Goal: Find specific page/section: Find specific page/section

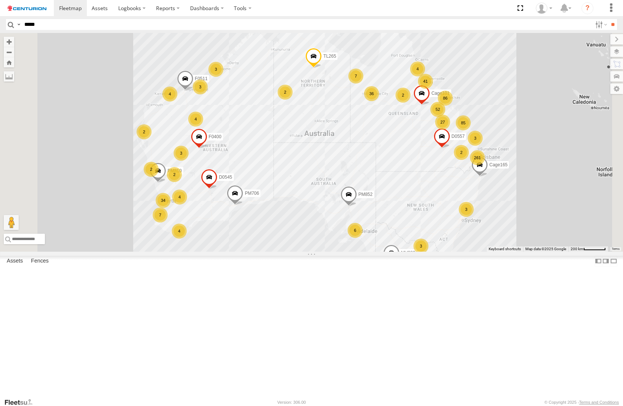
type input "*****"
click at [609, 19] on input "**" at bounding box center [613, 24] width 9 height 11
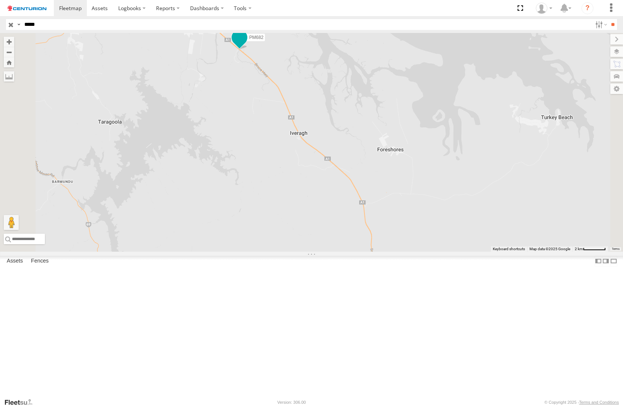
drag, startPoint x: 339, startPoint y: 142, endPoint x: 344, endPoint y: 101, distance: 41.2
click at [339, 139] on div "PM682" at bounding box center [311, 142] width 623 height 219
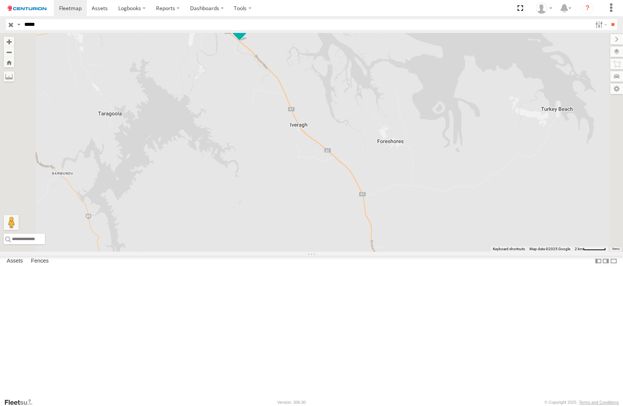
click at [246, 36] on span at bounding box center [239, 29] width 13 height 13
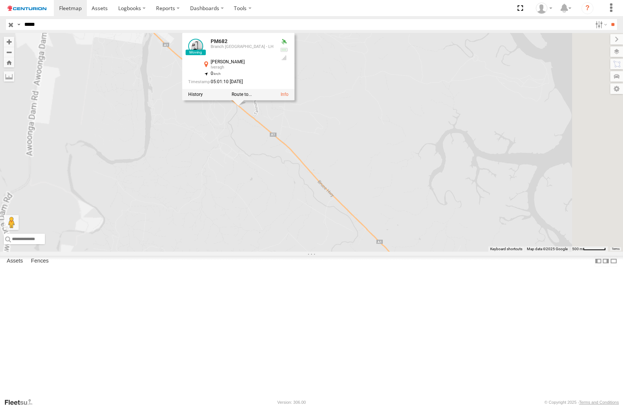
drag, startPoint x: 336, startPoint y: 81, endPoint x: 336, endPoint y: 224, distance: 143.4
click at [338, 230] on div "PM682 PM682 Branch [GEOGRAPHIC_DATA] - [PERSON_NAME][GEOGRAPHIC_DATA] -24.0243 …" at bounding box center [311, 142] width 623 height 219
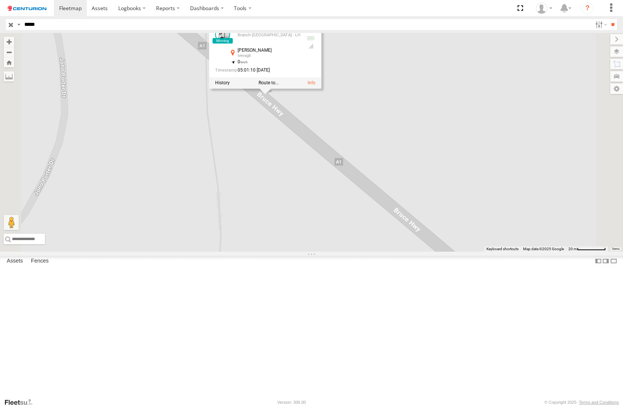
drag, startPoint x: 344, startPoint y: 216, endPoint x: 346, endPoint y: 236, distance: 20.4
click at [346, 236] on div "PM682 PM682 Branch [GEOGRAPHIC_DATA] - [PERSON_NAME][GEOGRAPHIC_DATA] -24.0243 …" at bounding box center [311, 142] width 623 height 219
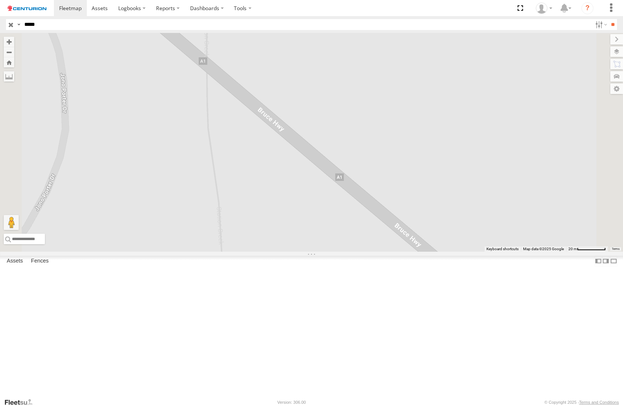
drag, startPoint x: 66, startPoint y: 55, endPoint x: 68, endPoint y: 62, distance: 7.3
click at [0, 0] on div "Branch [GEOGRAPHIC_DATA] - LH" at bounding box center [0, 0] width 0 height 0
